Goal: Task Accomplishment & Management: Use online tool/utility

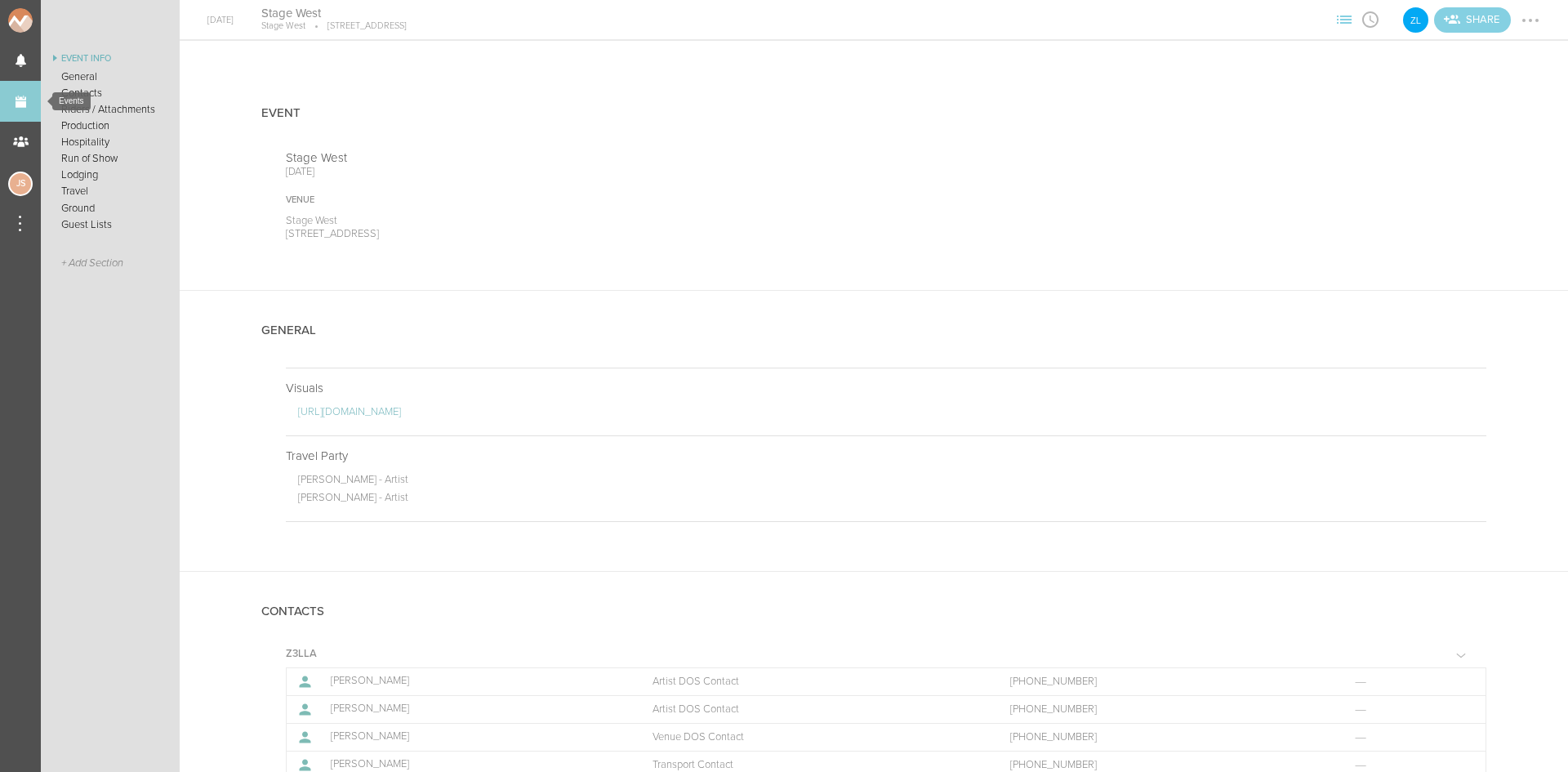
drag, startPoint x: 0, startPoint y: 0, endPoint x: 16, endPoint y: 103, distance: 104.2
click at [16, 103] on link "Events" at bounding box center [20, 101] width 41 height 41
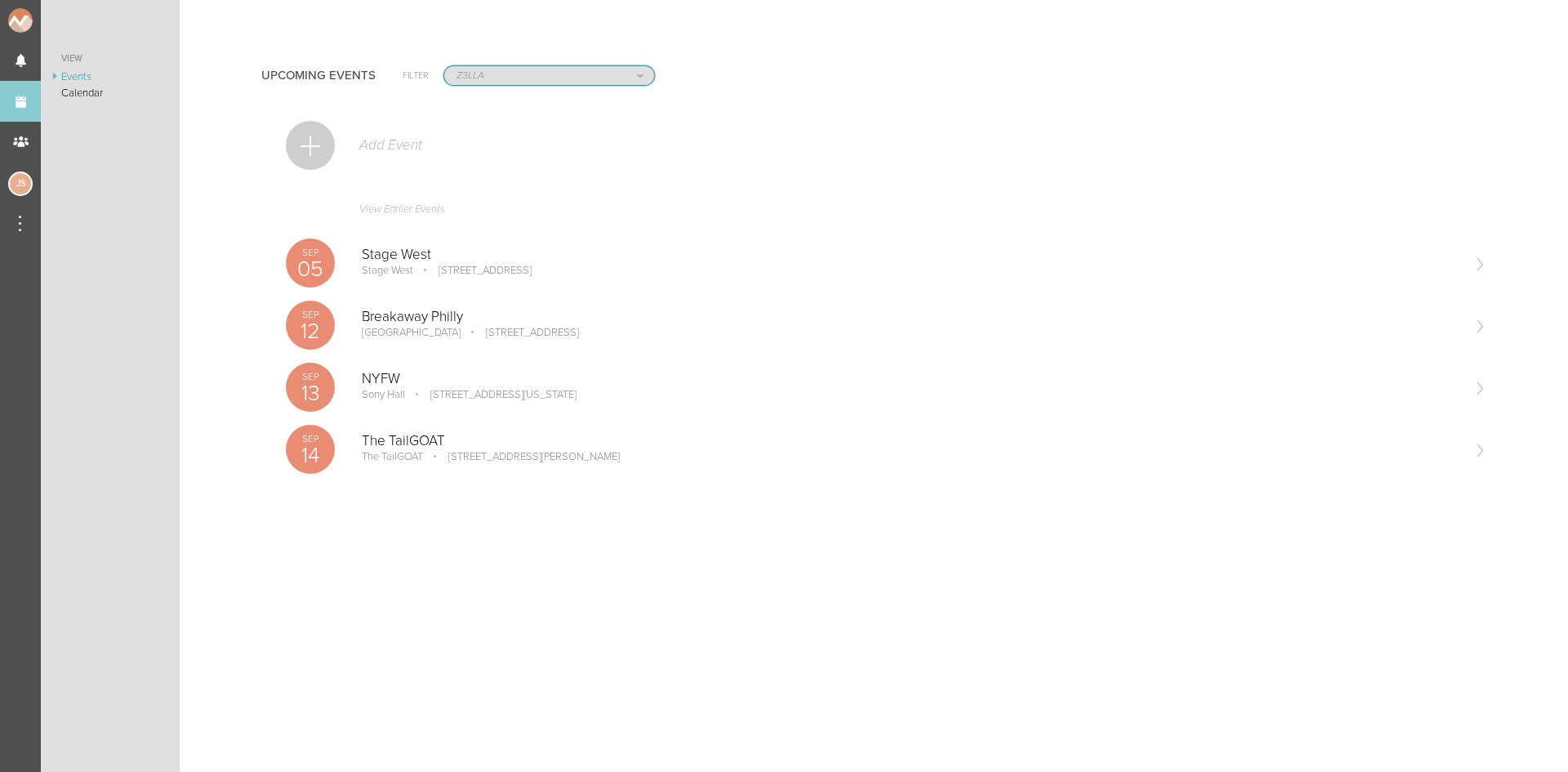
click at [503, 82] on select "All Teams Jakeshore Breakbomb bsmnt [PERSON_NAME] Z3LLA FWD [PERSON_NAME] Fire …" at bounding box center [548, 75] width 210 height 19
select select "0"
click at [444, 66] on select "All Teams Jakeshore Breakbomb bsmnt Sonia Z3LLA FWD Flynn's Fire Island The Gra…" at bounding box center [548, 75] width 210 height 19
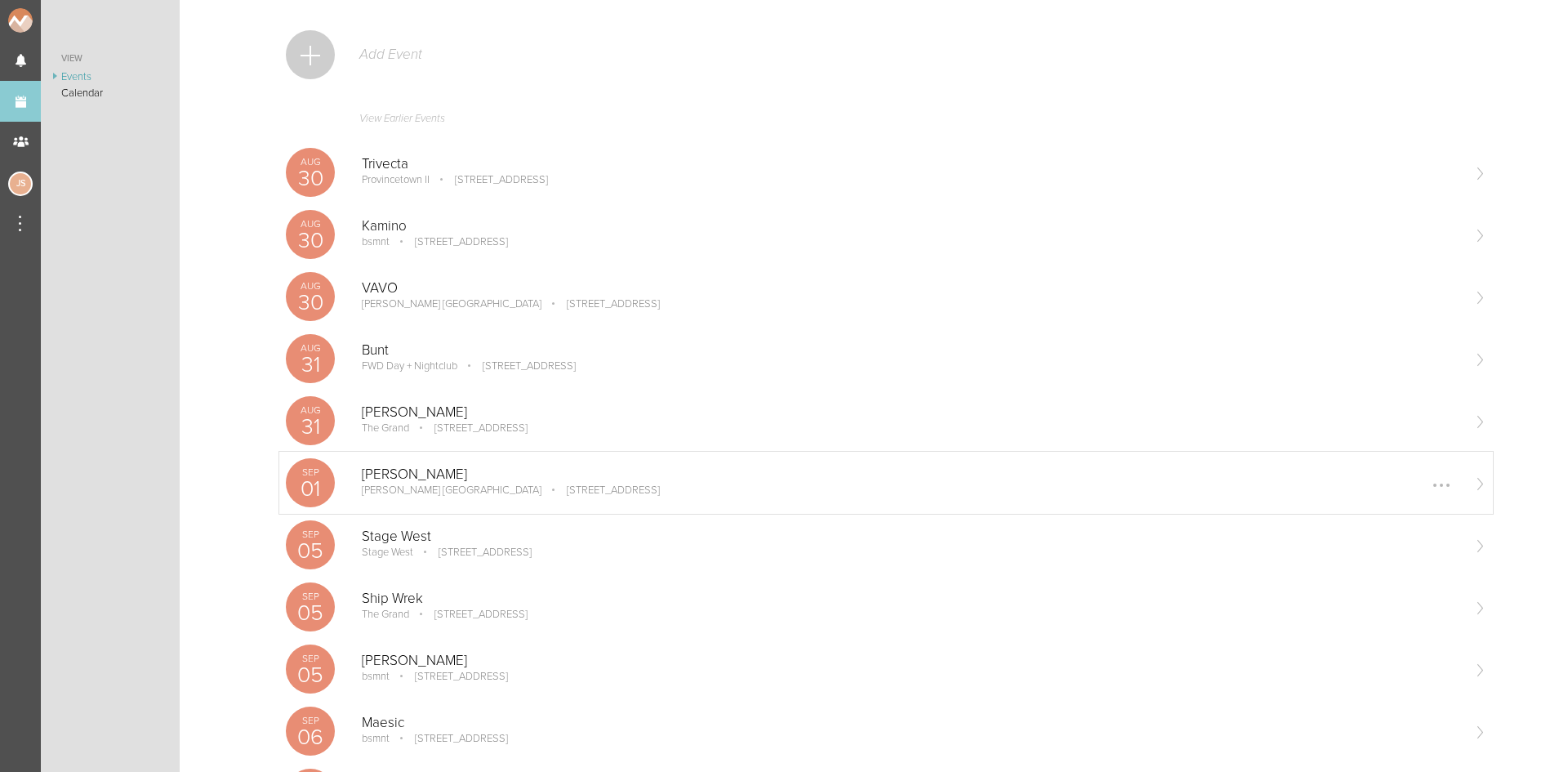
scroll to position [408, 0]
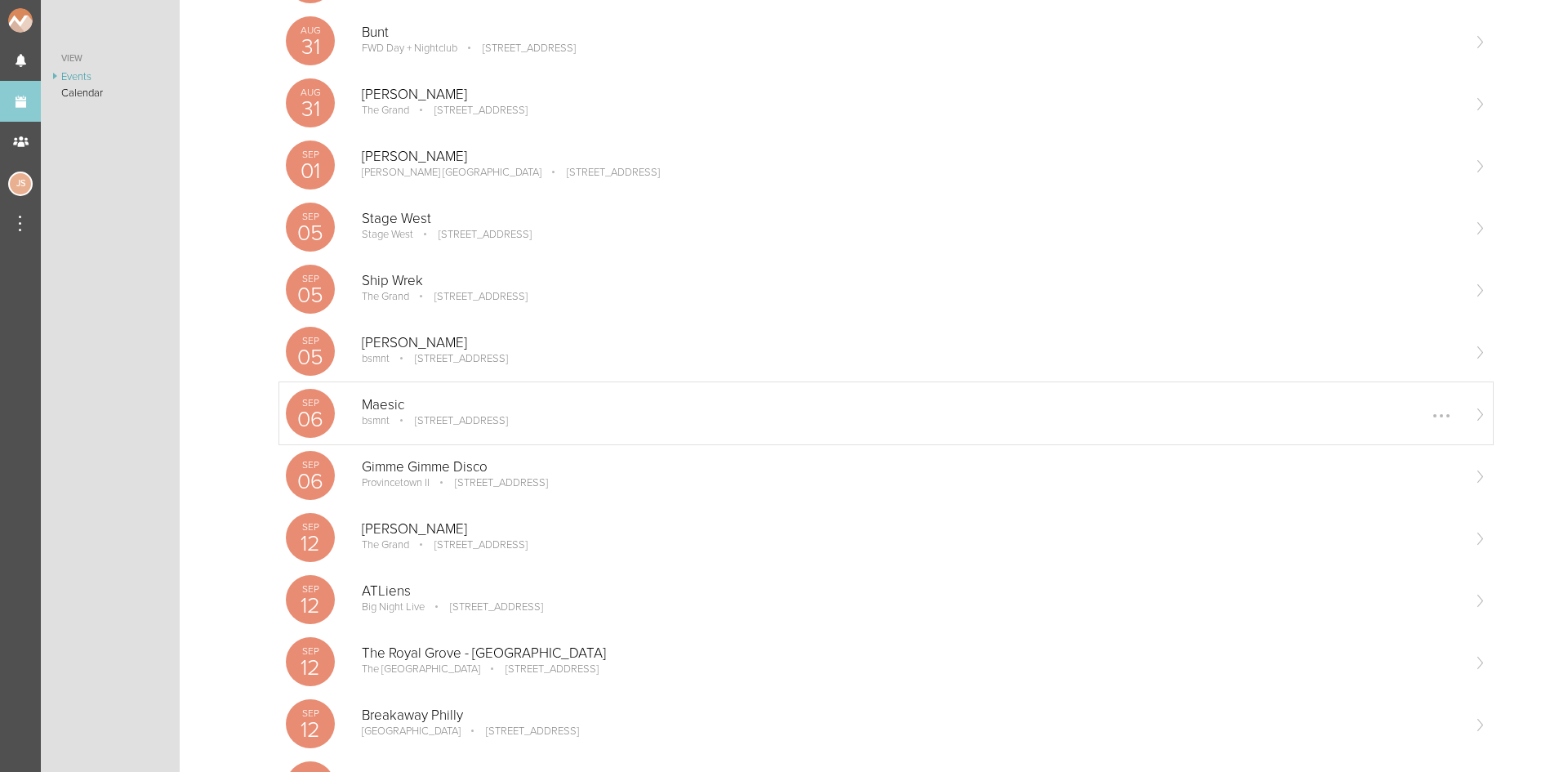
click at [412, 419] on p "100 Stuart St Boston, MA" at bounding box center [449, 420] width 116 height 13
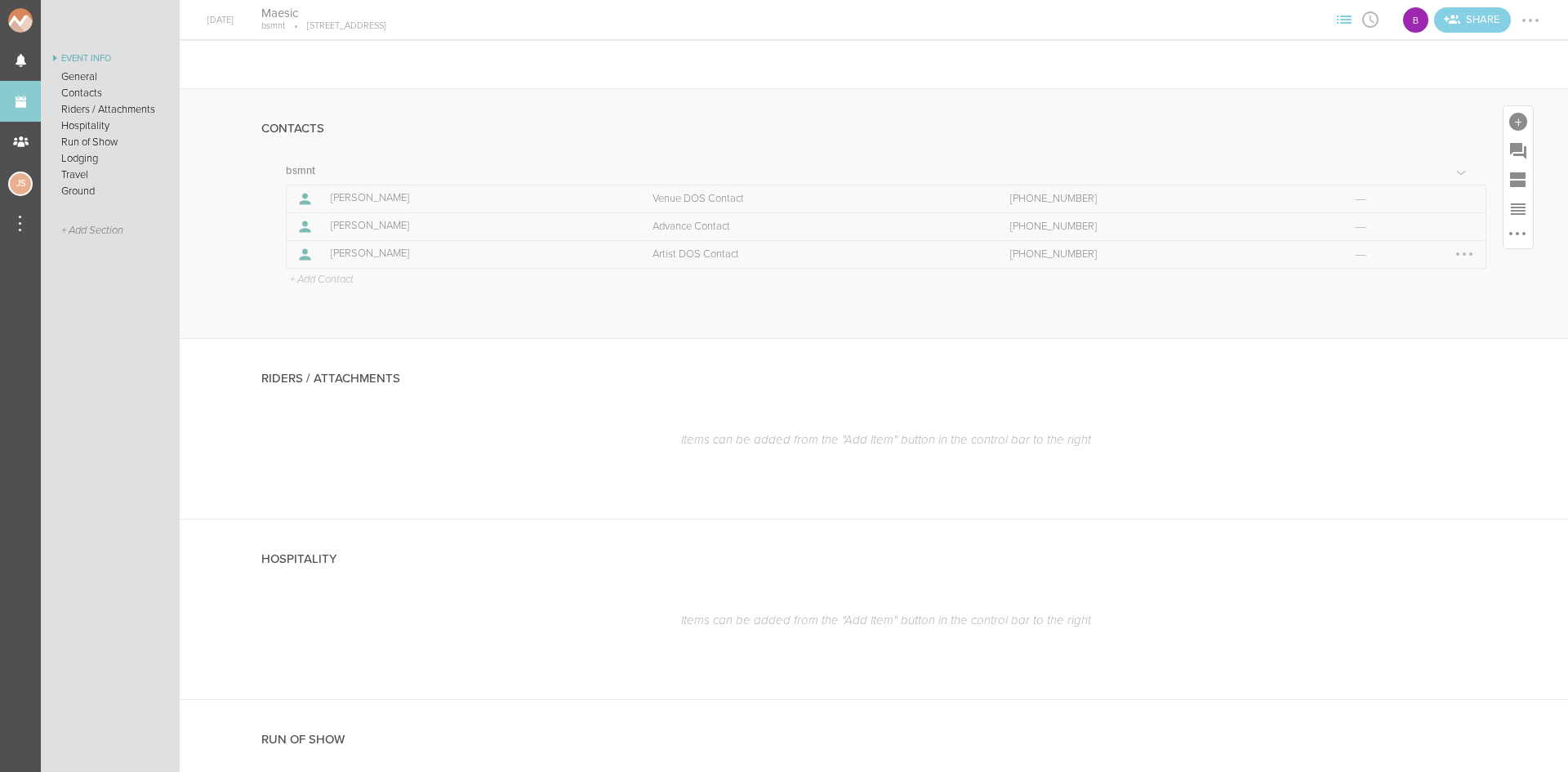
scroll to position [571, 0]
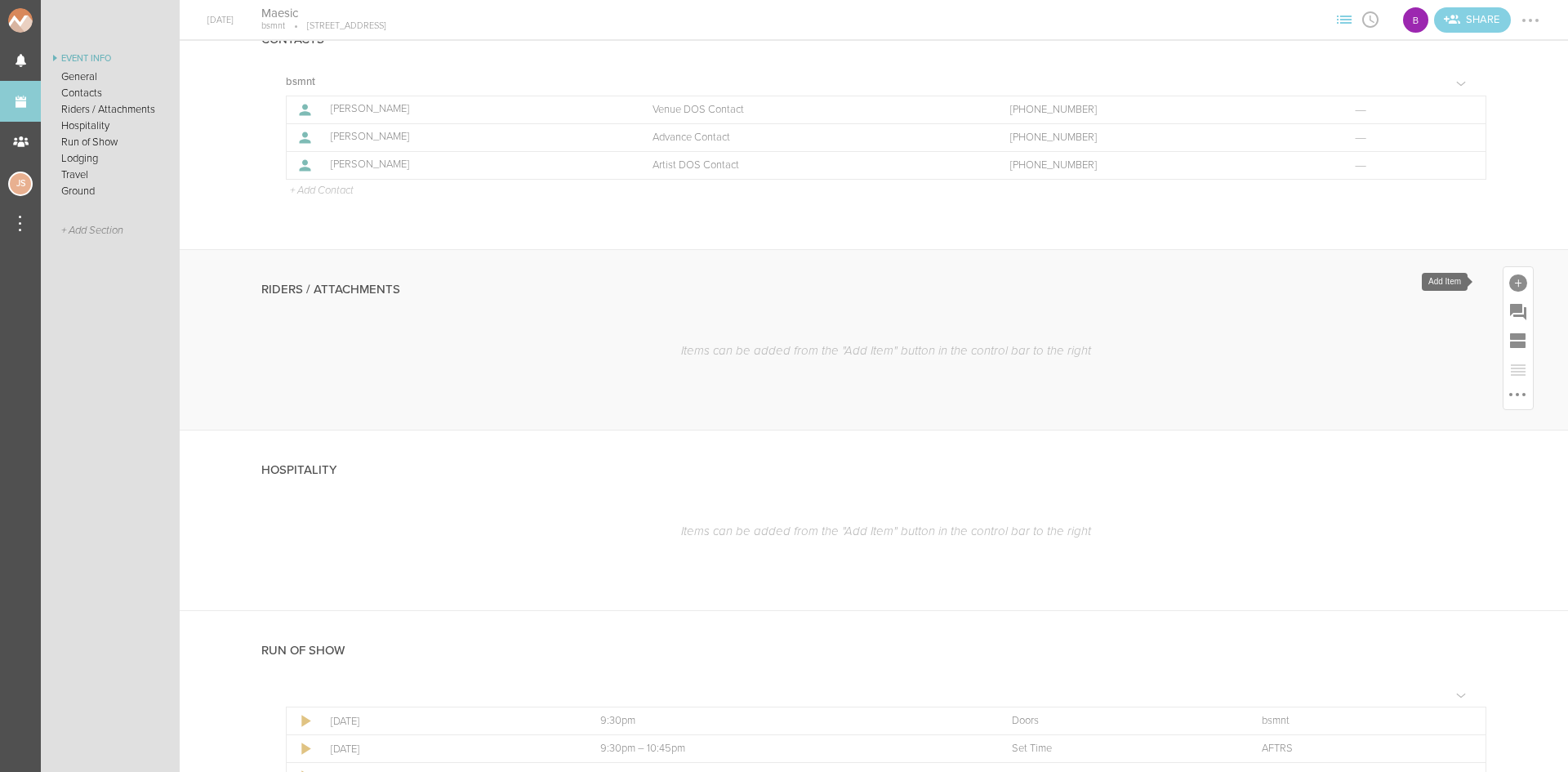
click at [1511, 278] on div at bounding box center [1518, 284] width 18 height 18
click at [1279, 530] on icon at bounding box center [1289, 533] width 20 height 18
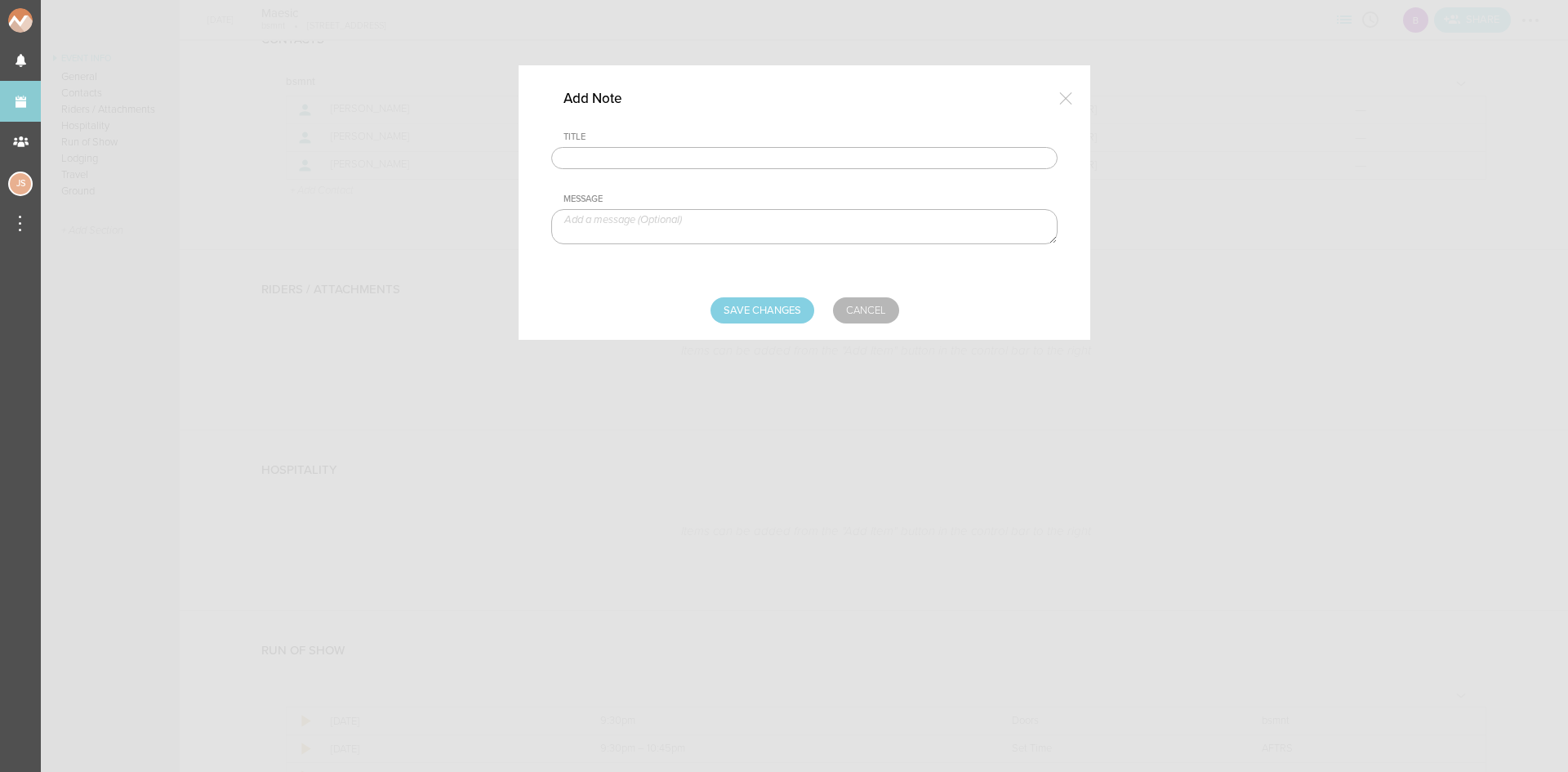
click at [684, 162] on input "text" at bounding box center [804, 158] width 506 height 23
type input "Hospitality Rider"
click at [646, 236] on textarea at bounding box center [804, 226] width 506 height 35
type textarea "3"
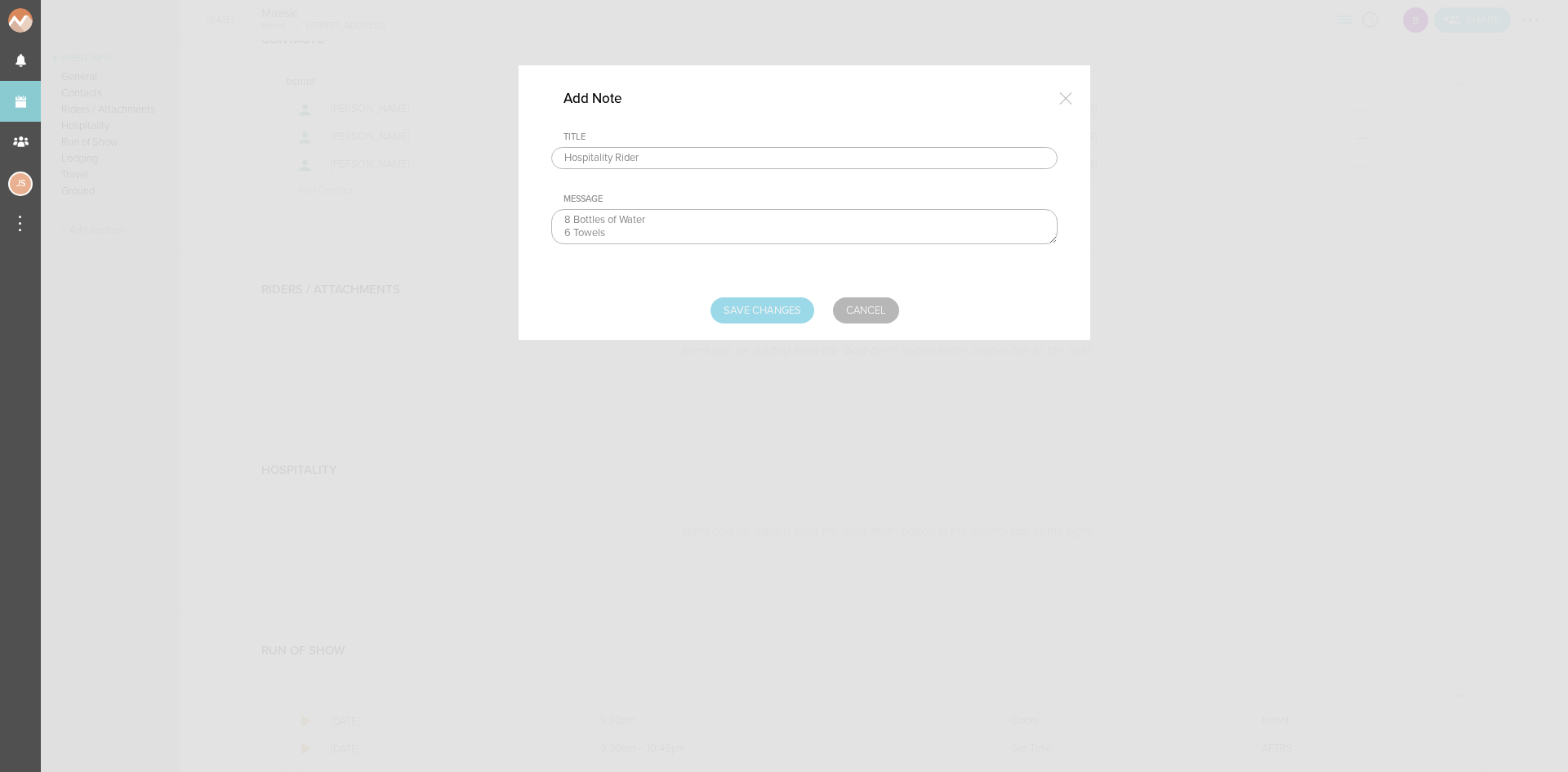
type textarea "8 Bottles of Water 6 Towels"
click at [770, 319] on input "Save Changes" at bounding box center [762, 310] width 103 height 27
type input "Saving..."
